Goal: Download file/media

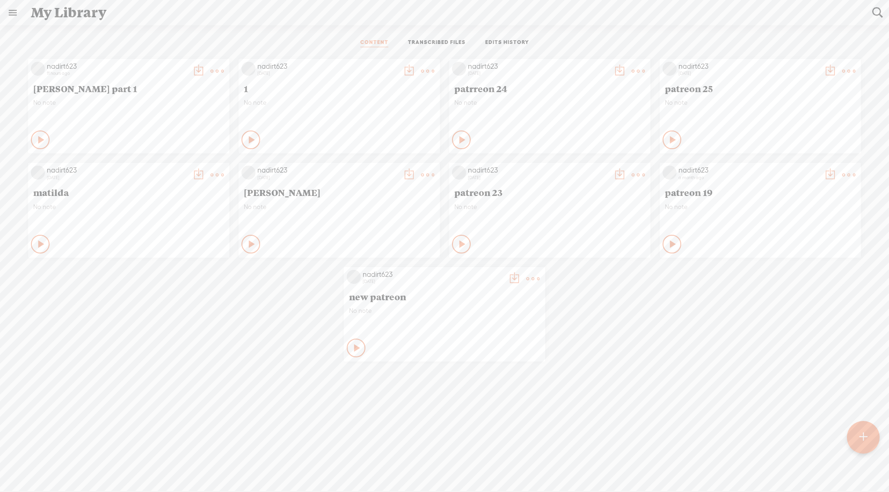
click at [212, 73] on t at bounding box center [217, 71] width 13 height 13
click at [159, 103] on link "Edit" at bounding box center [173, 102] width 94 height 22
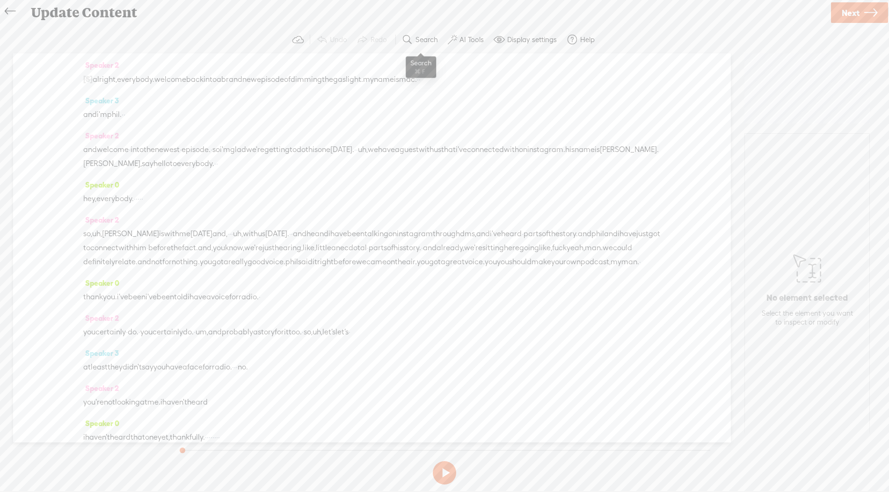
click at [412, 45] on button "Search" at bounding box center [421, 39] width 46 height 19
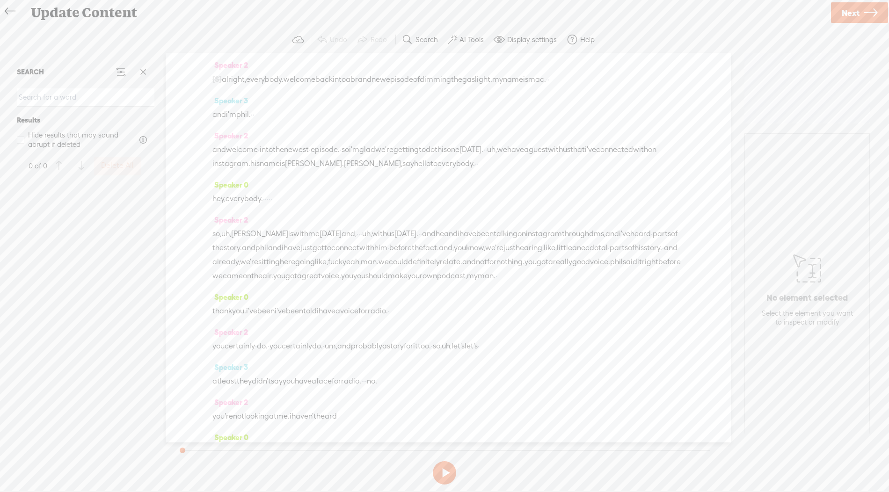
click at [412, 45] on button "Search" at bounding box center [421, 39] width 46 height 19
click at [129, 99] on input at bounding box center [86, 97] width 138 height 18
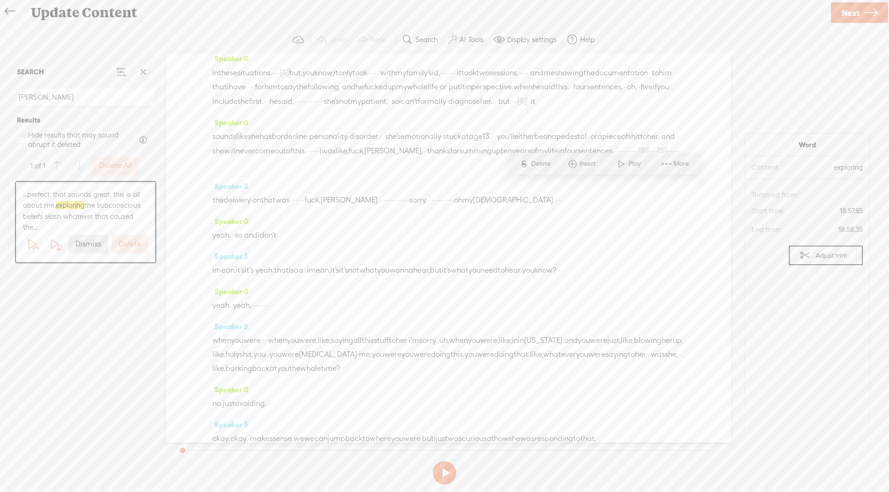
scroll to position [4489, 0]
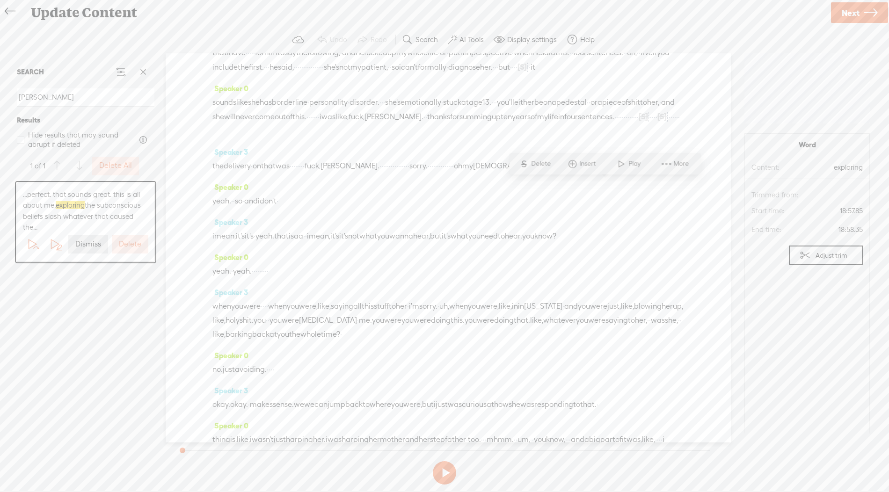
click at [41, 100] on input "lori" at bounding box center [86, 97] width 138 height 18
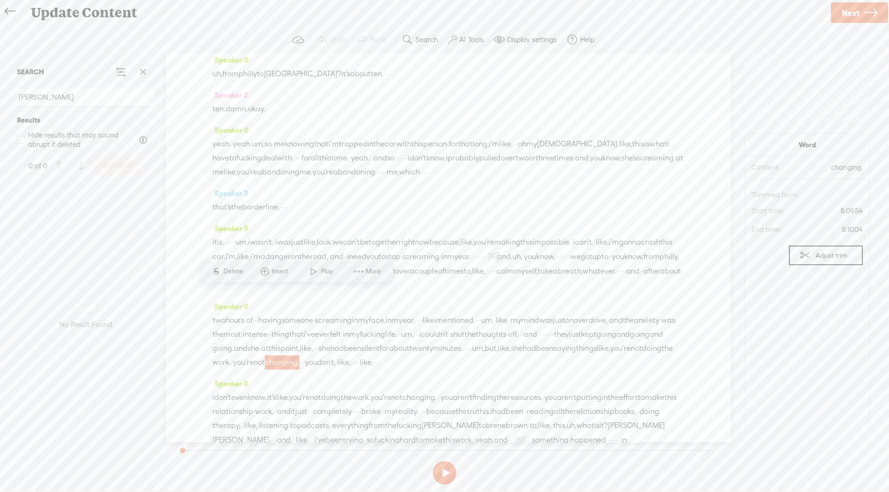
scroll to position [1935, 0]
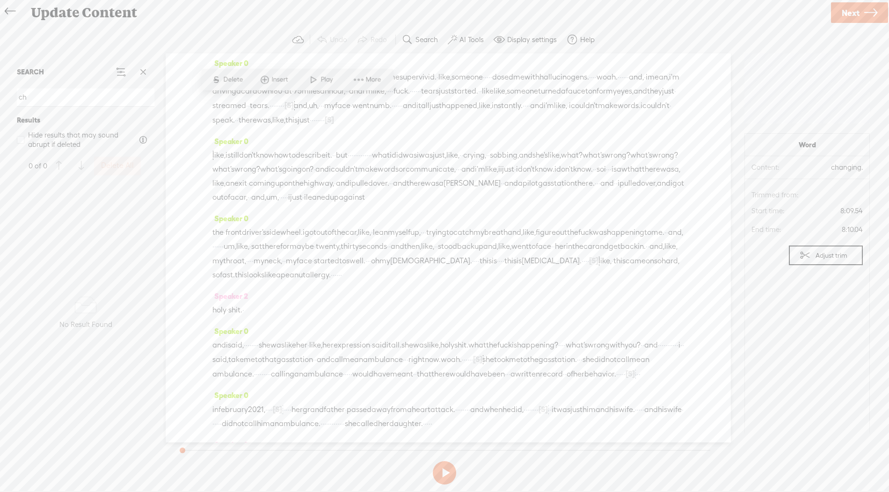
type input "c"
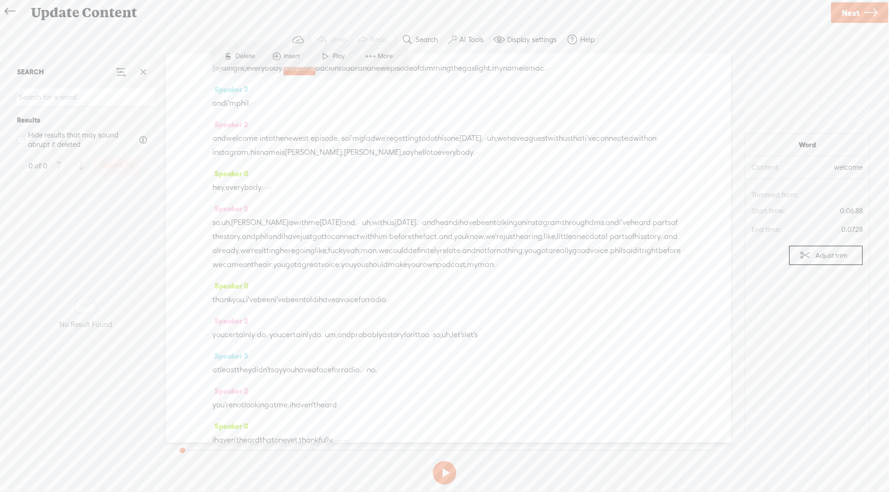
scroll to position [0, 0]
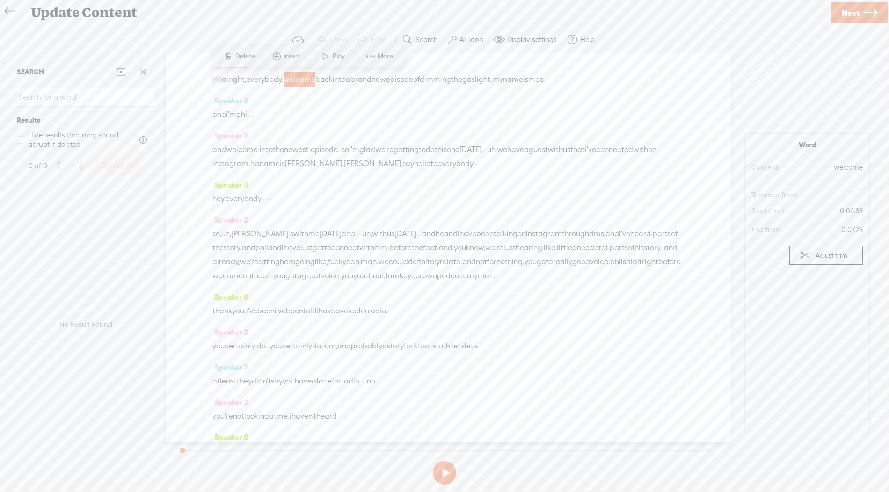
click at [613, 12] on div "Update Content" at bounding box center [426, 12] width 805 height 24
click at [472, 43] on label "AI Tools" at bounding box center [471, 39] width 24 height 9
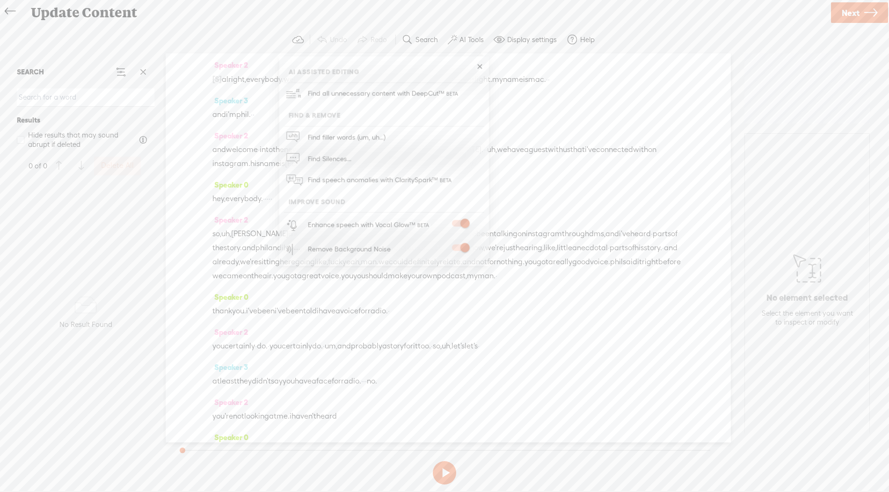
click at [650, 35] on section "Undo Redo Search Remove Background Noise AI Tools Configure Magic Sound Enhance…" at bounding box center [444, 39] width 870 height 27
click at [83, 94] on input at bounding box center [86, 97] width 138 height 18
click at [82, 94] on input at bounding box center [86, 97] width 138 height 18
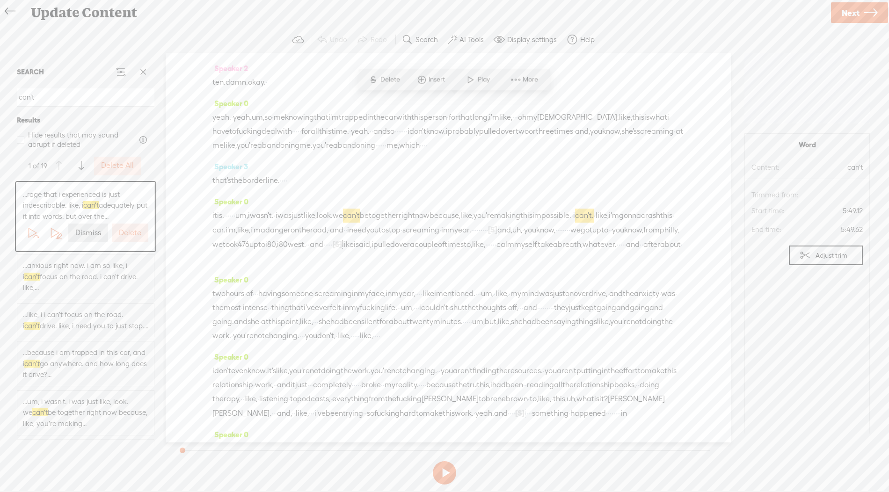
click at [51, 99] on input "can't" at bounding box center [86, 97] width 138 height 18
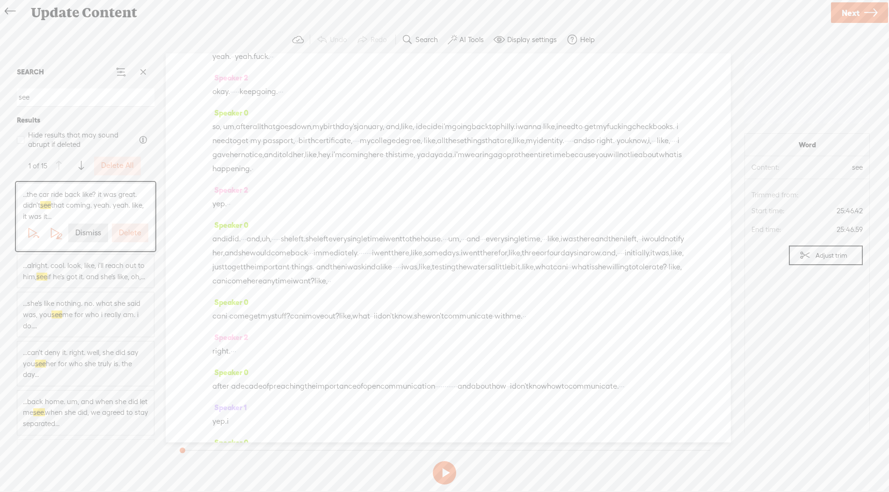
scroll to position [6440, 0]
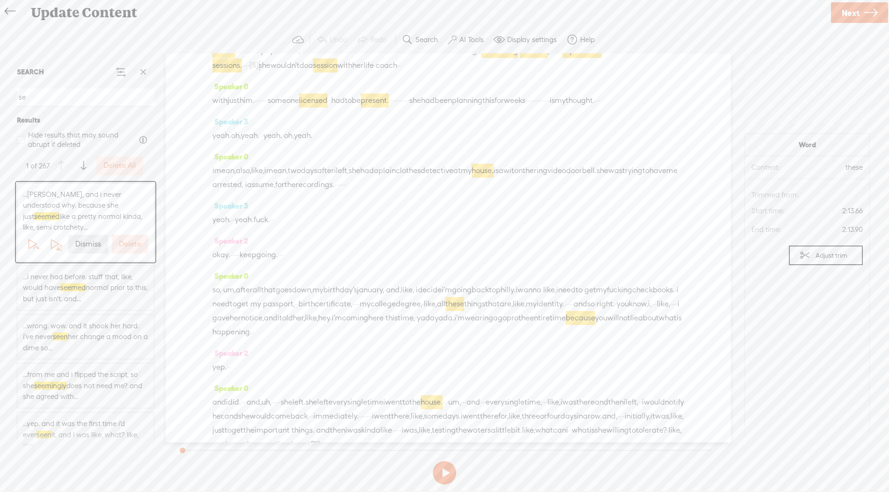
type input "s"
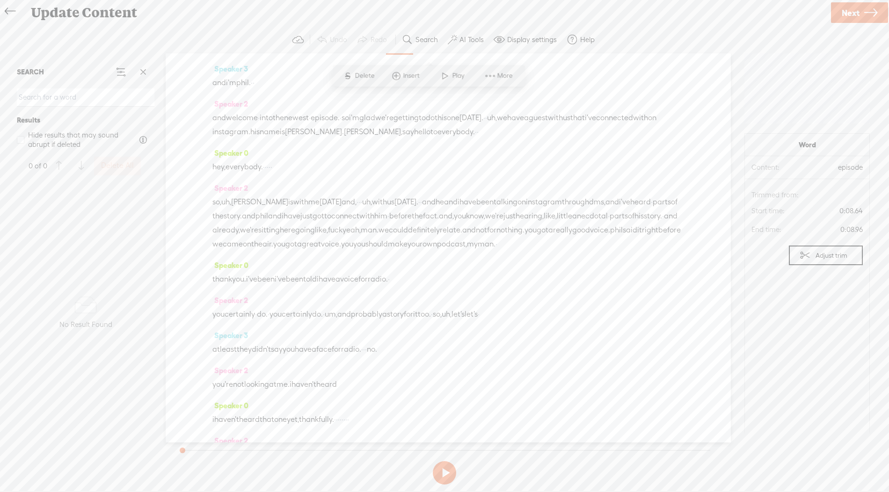
scroll to position [0, 0]
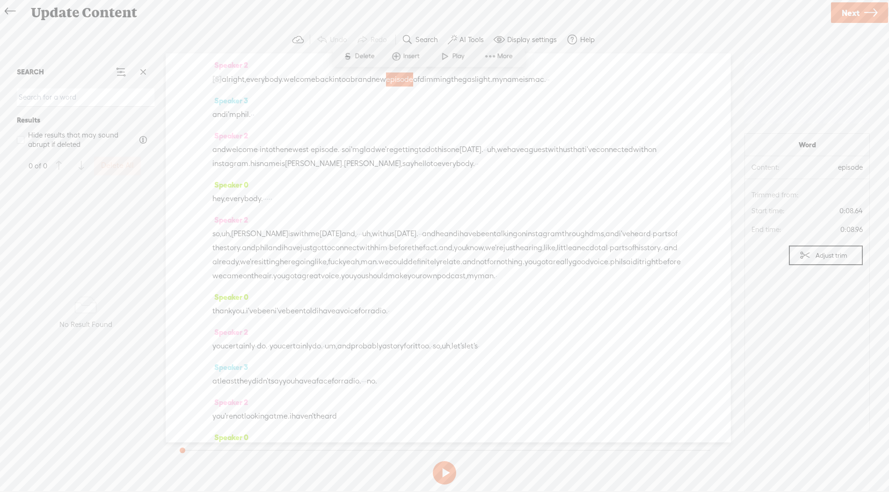
click at [850, 18] on span "Next" at bounding box center [851, 13] width 18 height 24
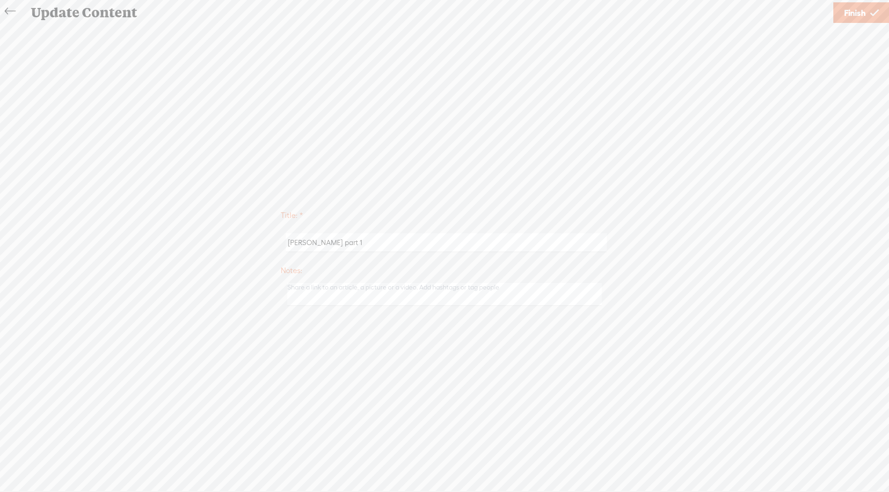
click at [850, 18] on span "Finish" at bounding box center [855, 13] width 22 height 24
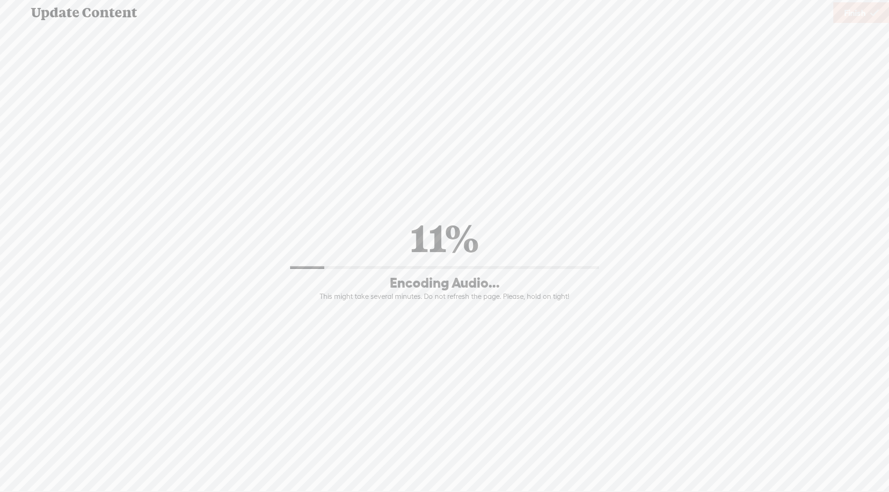
click at [114, 304] on div "11% Encoding Audio... This might take several minutes. Do not refresh the page.…" at bounding box center [444, 257] width 870 height 294
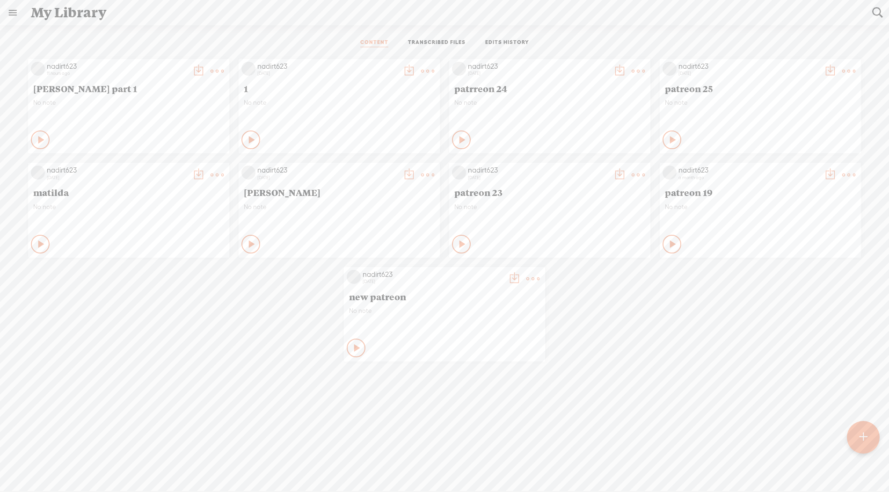
click at [863, 438] on t at bounding box center [863, 438] width 8 height 22
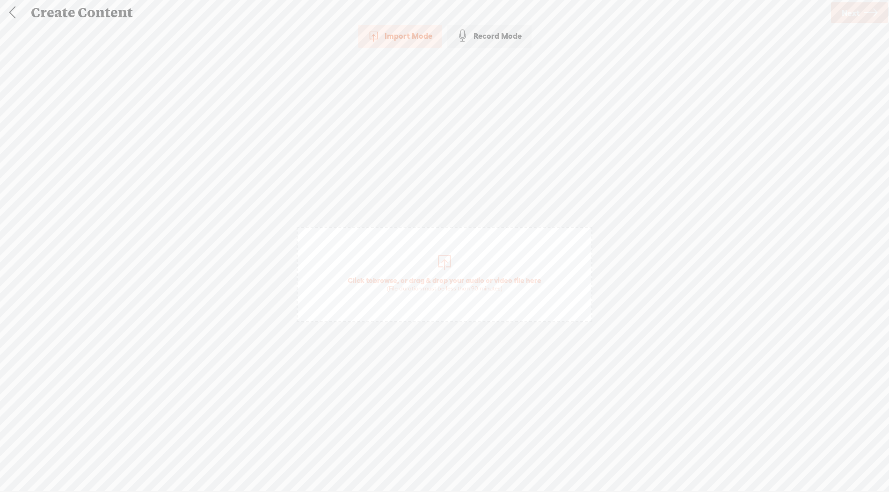
click at [419, 262] on span "Click to browse , or drag & drop your audio or video file here (File duration m…" at bounding box center [445, 274] width 296 height 95
click at [846, 14] on span "Next" at bounding box center [851, 13] width 18 height 24
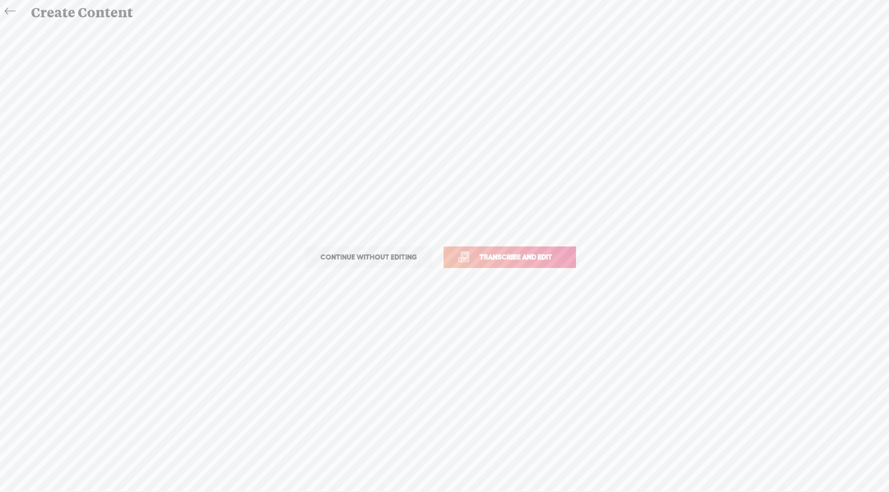
click at [496, 258] on span "Transcribe and edit" at bounding box center [516, 257] width 92 height 11
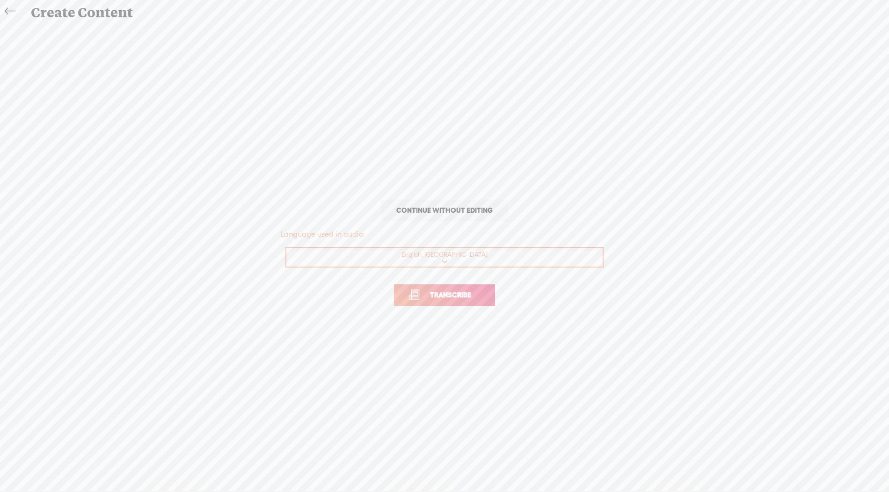
click at [448, 287] on link "Transcribe" at bounding box center [444, 295] width 101 height 22
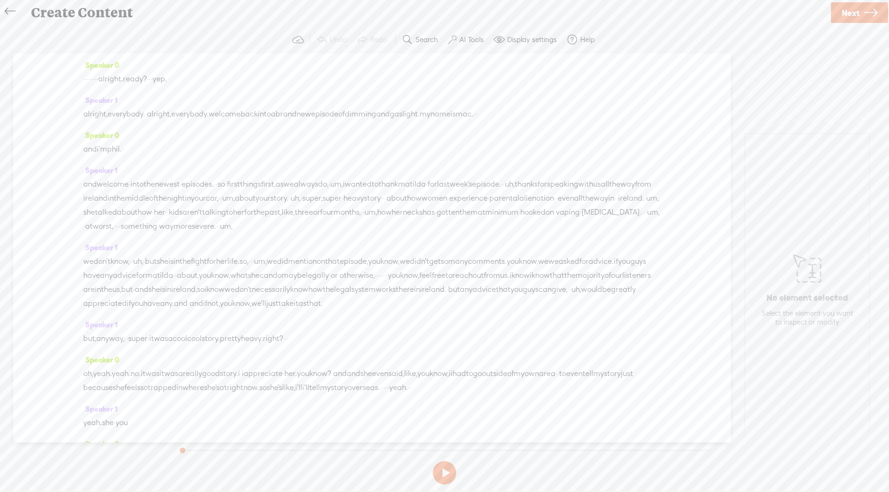
drag, startPoint x: 216, startPoint y: 82, endPoint x: 126, endPoint y: 75, distance: 89.6
click at [126, 75] on div "· · · · · · · · alright. ready? · · · yep." at bounding box center [371, 79] width 577 height 14
drag, startPoint x: 84, startPoint y: 76, endPoint x: 219, endPoint y: 89, distance: 135.8
click at [219, 89] on div "Speaker 0 · · · · · · · · alright. ready? · · · yep." at bounding box center [371, 75] width 577 height 35
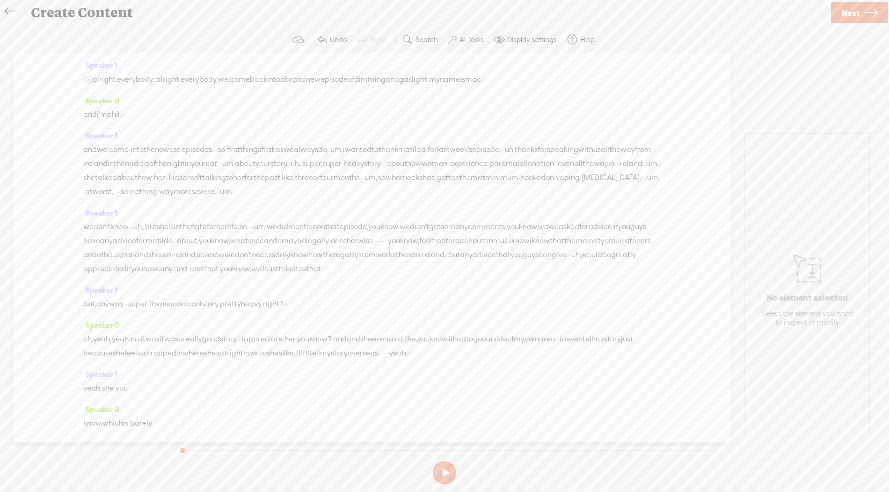
click at [473, 41] on label "AI Tools" at bounding box center [471, 39] width 24 height 9
click at [453, 245] on span at bounding box center [460, 248] width 17 height 7
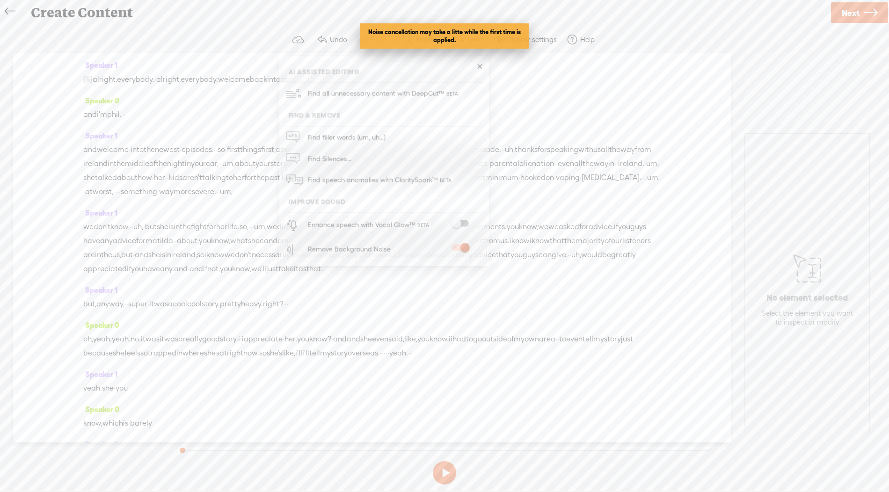
click at [623, 20] on div "Create Content" at bounding box center [426, 12] width 805 height 24
click at [845, 8] on span "Next" at bounding box center [851, 13] width 18 height 24
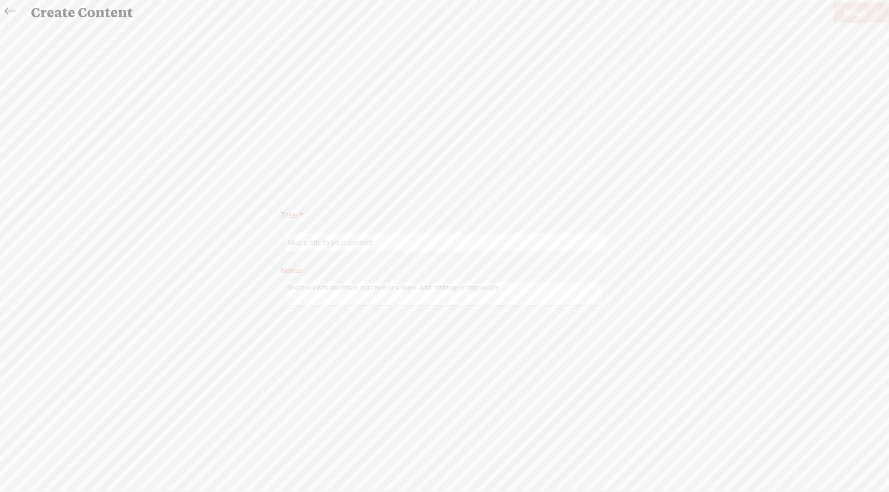
click at [408, 248] on input "text" at bounding box center [446, 242] width 320 height 18
type input "[PERSON_NAME] intro"
click at [848, 9] on span "Finish" at bounding box center [855, 13] width 22 height 24
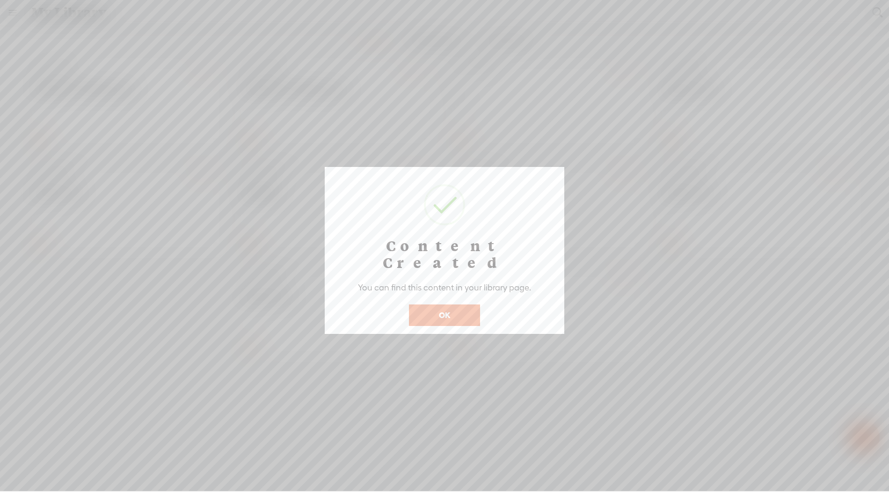
click at [428, 305] on button "OK" at bounding box center [444, 316] width 71 height 22
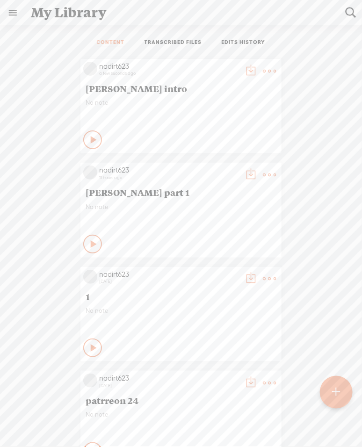
click at [269, 67] on t at bounding box center [269, 71] width 13 height 13
click at [197, 185] on link "Download as..." at bounding box center [225, 188] width 94 height 22
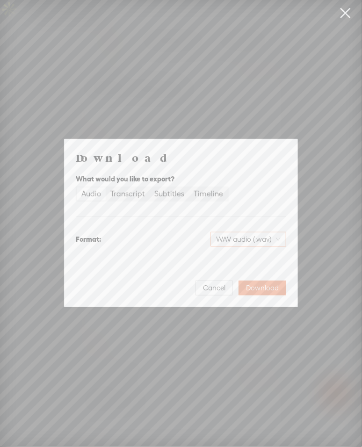
click at [231, 238] on span "WAV audio (.wav)" at bounding box center [248, 240] width 65 height 14
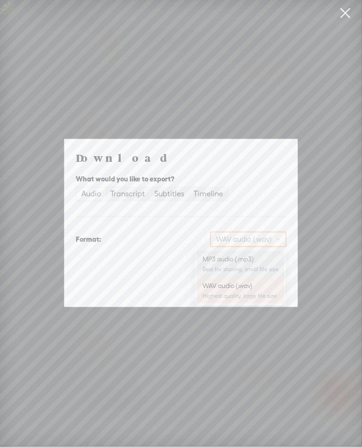
click at [223, 261] on div "MP3 audio (.mp3)" at bounding box center [241, 259] width 76 height 9
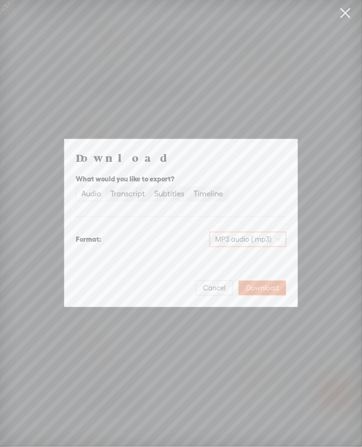
click at [169, 267] on div "Download What would you like to export? Audio Transcript Subtitles Timeline For…" at bounding box center [181, 223] width 211 height 145
click at [257, 289] on span "Download" at bounding box center [262, 288] width 33 height 9
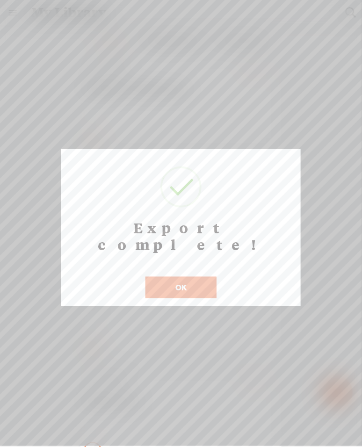
click at [190, 277] on button "OK" at bounding box center [181, 288] width 71 height 22
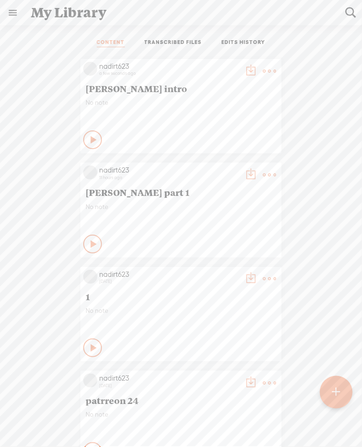
click at [265, 169] on t at bounding box center [269, 174] width 13 height 13
click at [216, 267] on link "Download as..." at bounding box center [225, 271] width 94 height 22
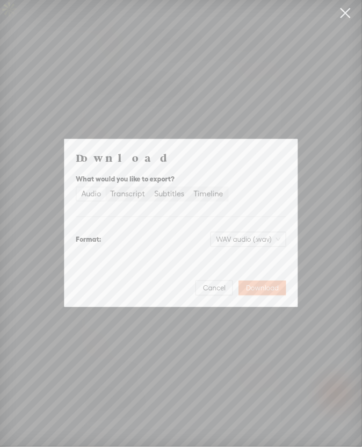
click at [269, 287] on span "Download" at bounding box center [262, 288] width 33 height 9
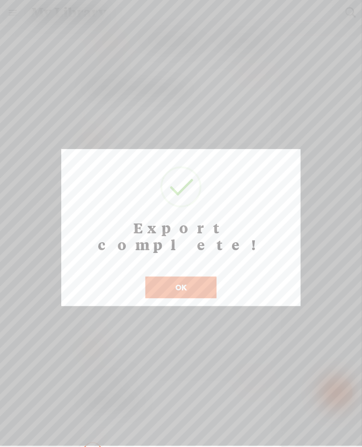
click at [184, 277] on button "OK" at bounding box center [181, 288] width 71 height 22
